Goal: Task Accomplishment & Management: Use online tool/utility

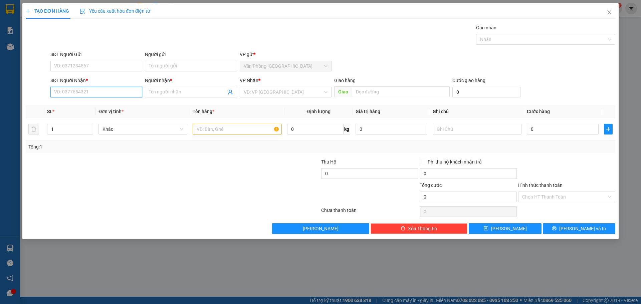
click at [97, 97] on input "SĐT Người Nhận *" at bounding box center [96, 92] width 92 height 11
click at [79, 106] on div "0939079674 - trang" at bounding box center [96, 105] width 84 height 7
type input "0939079674"
type input "trang"
type input "0939079674"
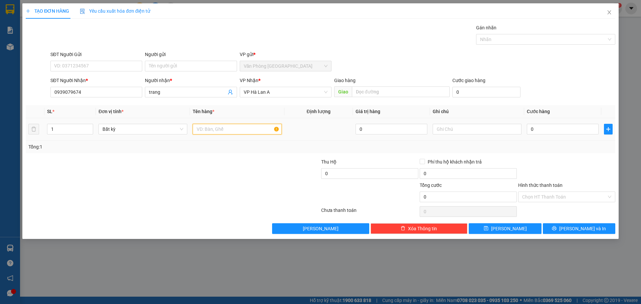
click at [241, 134] on input "text" at bounding box center [237, 129] width 89 height 11
type input "1 cục keo vàng"
click at [564, 222] on div "Transit Pickup Surcharge Ids Transit Deliver Surcharge Ids Transit Deliver Surc…" at bounding box center [320, 129] width 589 height 210
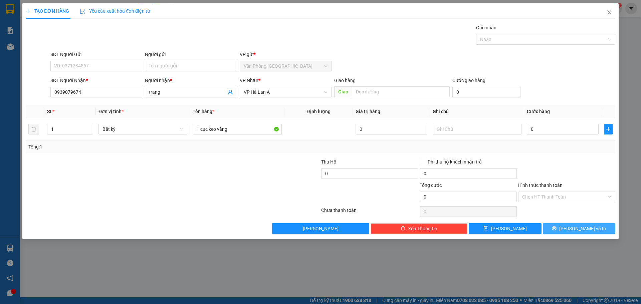
click at [569, 233] on button "[PERSON_NAME] và In" at bounding box center [579, 228] width 72 height 11
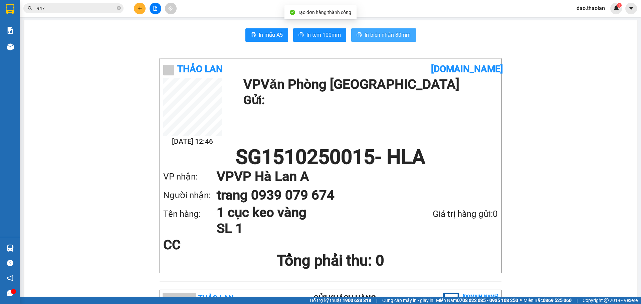
click at [390, 37] on span "In biên nhận 80mm" at bounding box center [387, 35] width 46 height 8
